Goal: Task Accomplishment & Management: Manage account settings

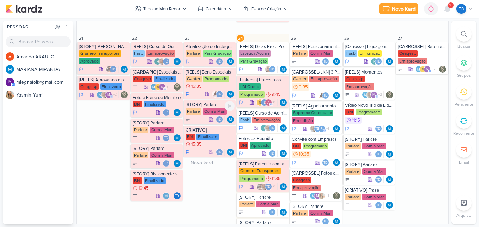
scroll to position [631, 0]
click at [267, 83] on div "[Linkedin] Parceria com Engenheiros LDI Group Programado 9:45 Td +1" at bounding box center [262, 92] width 53 height 32
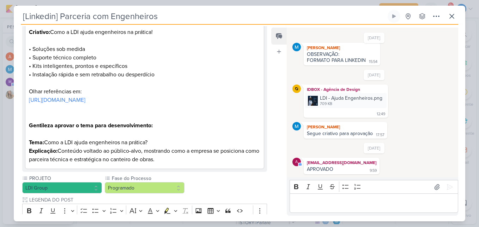
scroll to position [164, 0]
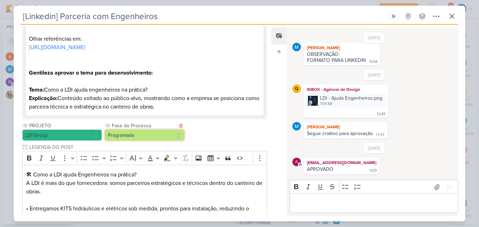
click at [160, 138] on button "Programado" at bounding box center [145, 134] width 80 height 11
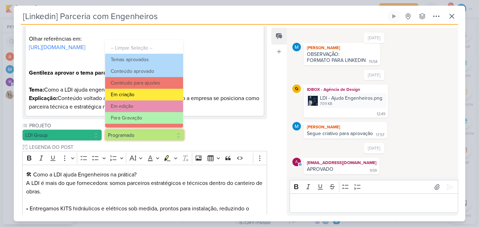
scroll to position [68, 0]
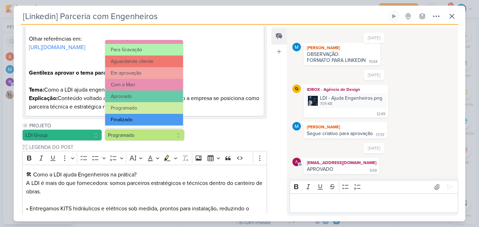
click at [137, 118] on button "Finalizado" at bounding box center [144, 120] width 78 height 12
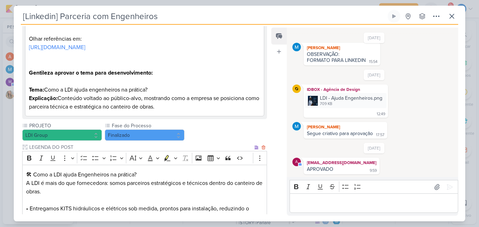
scroll to position [342, 0]
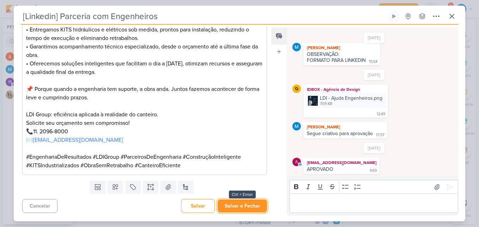
click at [252, 209] on button "Salvar e Fechar" at bounding box center [242, 205] width 49 height 13
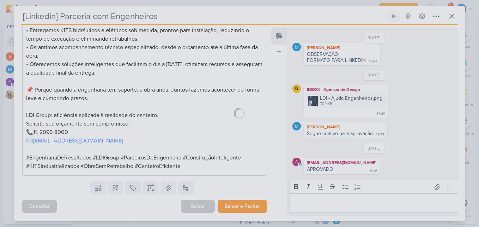
scroll to position [342, 0]
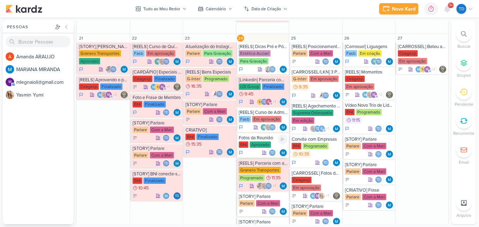
click at [269, 146] on div "Aprovado" at bounding box center [260, 144] width 21 height 6
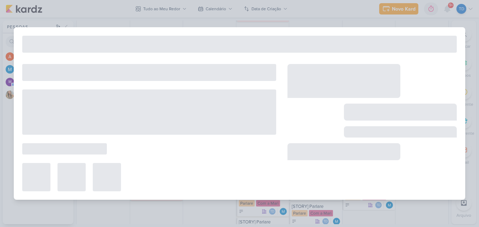
type input "Fotos da Reunião"
type input "24 de setembro de 2025 às 23:59"
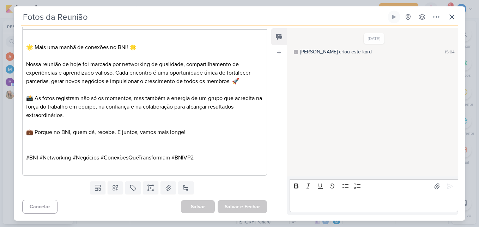
scroll to position [0, 0]
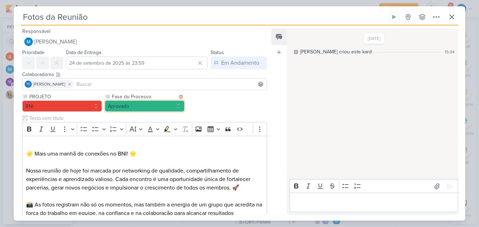
click at [164, 106] on button "Aprovado" at bounding box center [145, 105] width 80 height 11
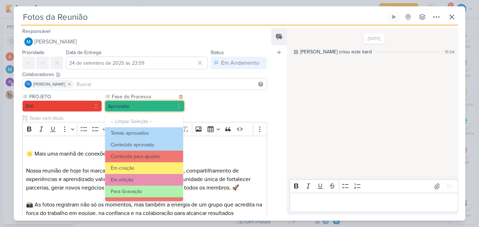
scroll to position [68, 0]
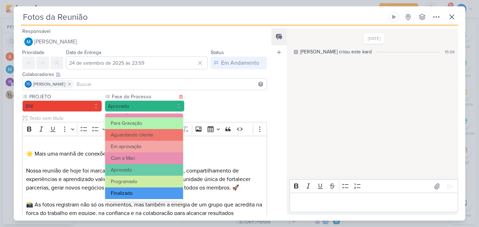
click at [149, 195] on button "Finalizado" at bounding box center [144, 193] width 78 height 12
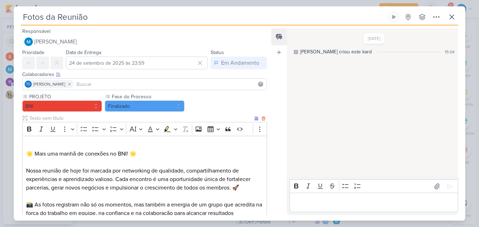
scroll to position [106, 0]
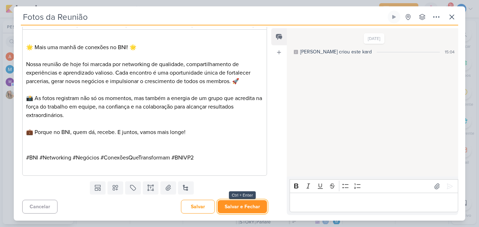
click at [252, 207] on button "Salvar e Fechar" at bounding box center [242, 206] width 49 height 13
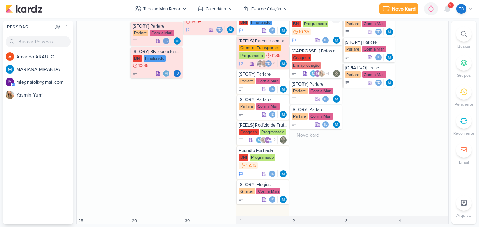
scroll to position [754, 0]
click at [447, 6] on icon at bounding box center [448, 9] width 6 height 6
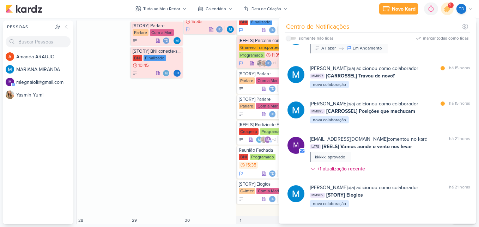
scroll to position [47, 0]
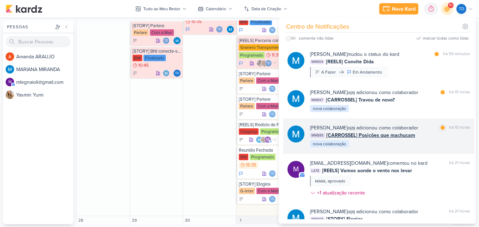
click at [406, 151] on div "MARIANA MIRANDA o(a) adicionou como colaborador marcar como lida há 15 horas MM…" at bounding box center [378, 135] width 191 height 35
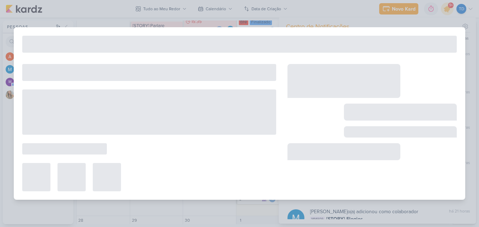
type input "[CARROSSEL] Posições que machucam"
type input "30 de setembro de 2025 às 23:59"
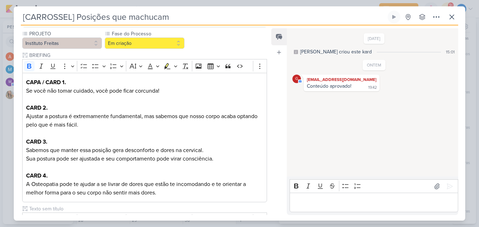
scroll to position [13, 0]
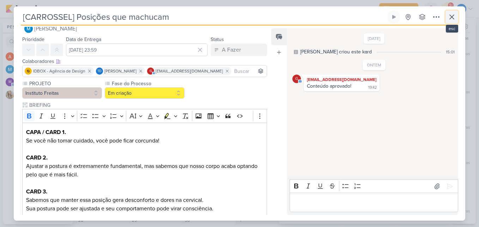
click at [451, 14] on icon at bounding box center [452, 17] width 8 height 8
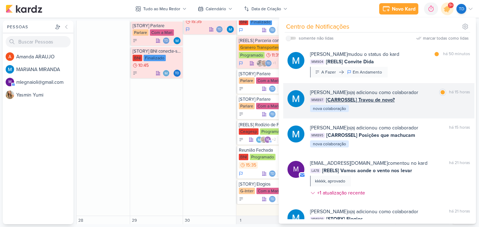
click at [400, 107] on div "MARIANA MIRANDA o(a) adicionou como colaborador marcar como lida há 15 horas MM…" at bounding box center [390, 101] width 160 height 24
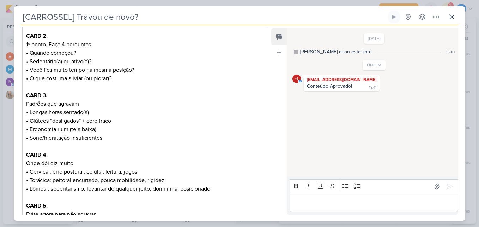
scroll to position [143, 0]
click at [451, 19] on icon at bounding box center [452, 17] width 4 height 4
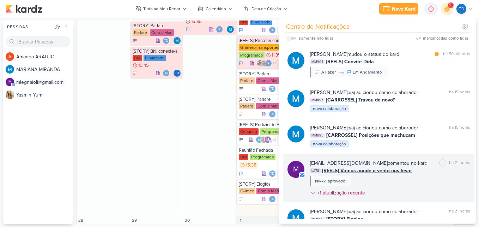
scroll to position [0, 0]
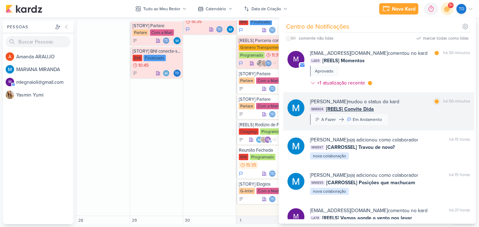
click at [399, 124] on div "MARIANA MIRANDA mudou o status do kard marcar como lida há 50 minutos MM904 [RE…" at bounding box center [390, 111] width 160 height 27
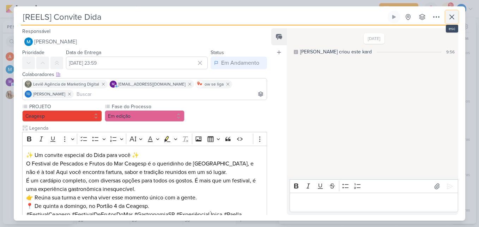
click at [454, 16] on icon at bounding box center [452, 17] width 8 height 8
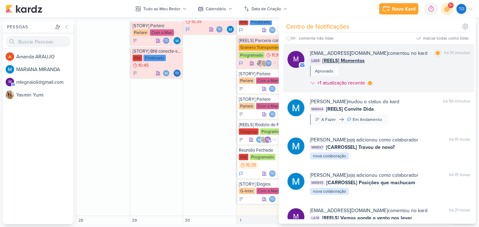
click at [413, 60] on div "LA69 [REELS] Momentos" at bounding box center [390, 60] width 160 height 7
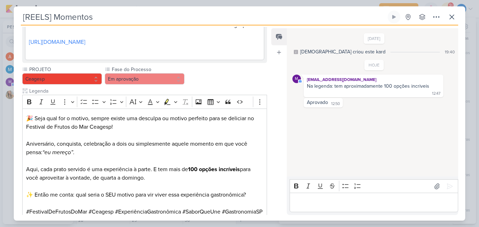
scroll to position [150, 0]
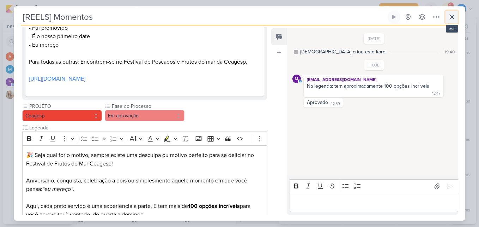
click at [448, 18] on icon at bounding box center [452, 17] width 8 height 8
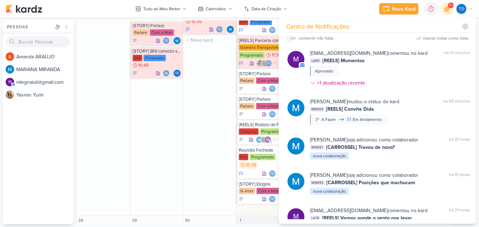
click at [200, 133] on div "23 Atualização do Instagram Parlare Para Gravação Td" at bounding box center [209, 63] width 53 height 304
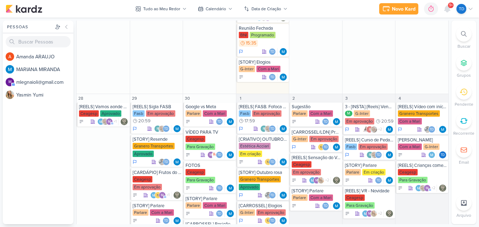
scroll to position [940, 0]
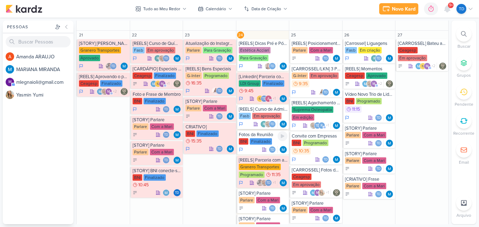
scroll to position [635, 0]
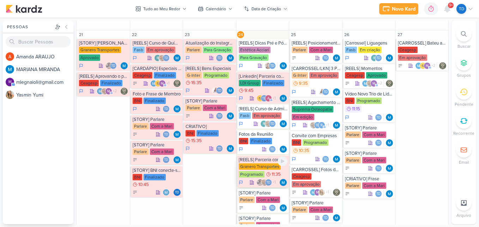
click at [250, 171] on div "Programado" at bounding box center [252, 174] width 26 height 6
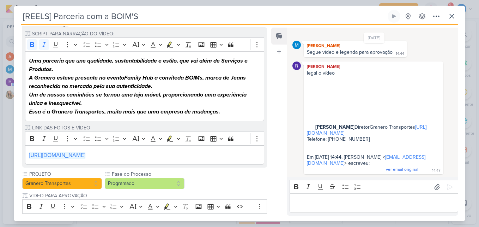
scroll to position [66, 0]
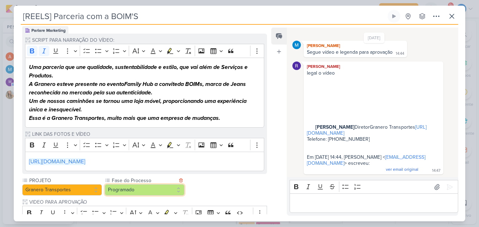
click at [152, 188] on button "Programado" at bounding box center [145, 189] width 80 height 11
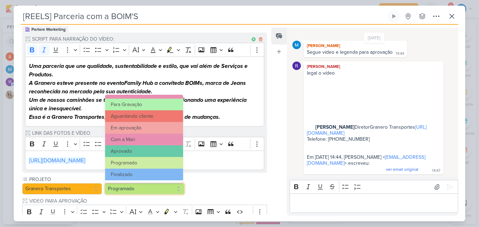
scroll to position [68, 0]
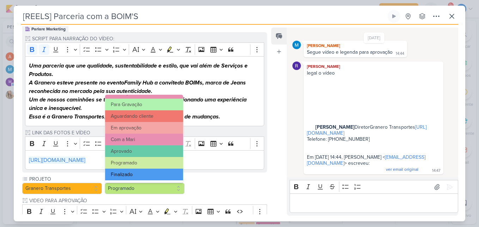
click at [142, 169] on button "Finalizado" at bounding box center [144, 174] width 78 height 12
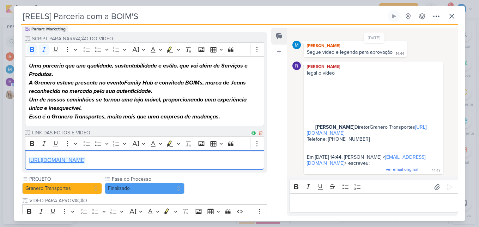
click at [85, 162] on link "[URL][DOMAIN_NAME]" at bounding box center [57, 159] width 56 height 7
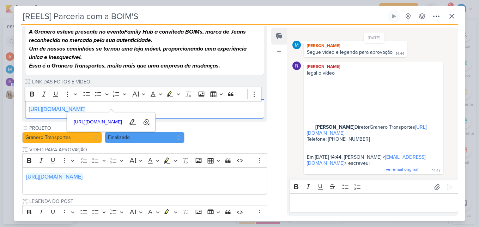
scroll to position [138, 0]
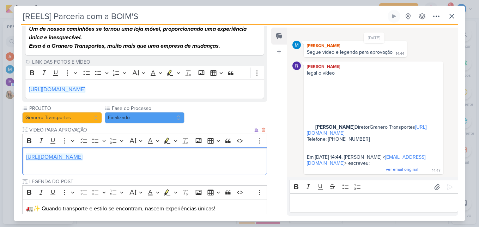
click at [83, 156] on link "[URL][DOMAIN_NAME]" at bounding box center [54, 156] width 56 height 7
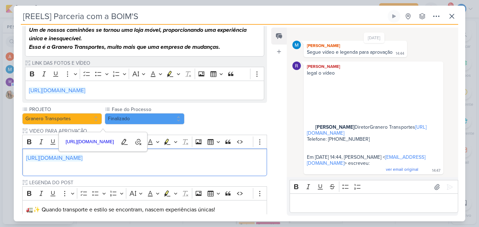
scroll to position [170, 0]
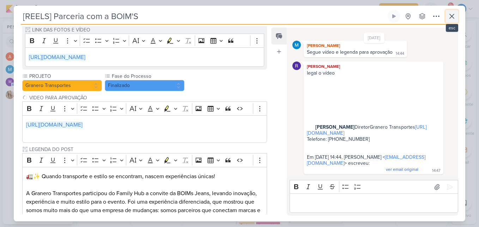
click at [452, 13] on icon at bounding box center [452, 16] width 8 height 8
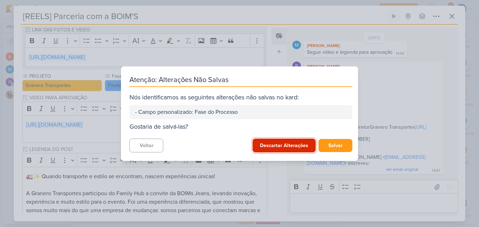
click at [281, 145] on button "Descartar Alterações" at bounding box center [284, 145] width 63 height 14
